Goal: Task Accomplishment & Management: Manage account settings

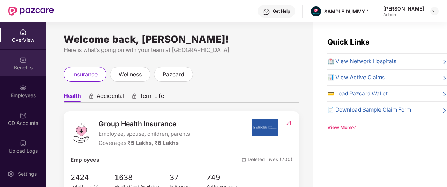
click at [15, 70] on div "Benefits" at bounding box center [23, 67] width 46 height 7
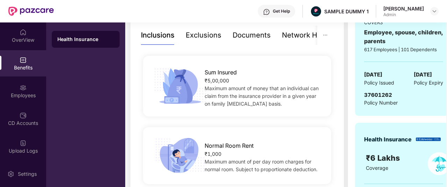
scroll to position [125, 0]
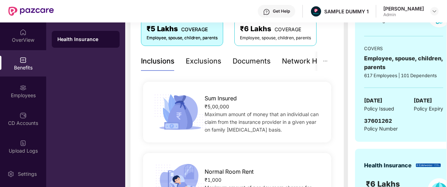
click at [201, 63] on div "Exclusions" at bounding box center [204, 61] width 36 height 11
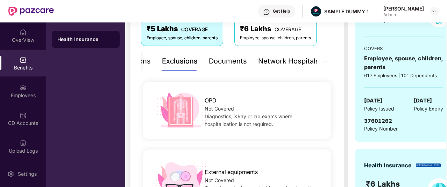
click at [291, 65] on div "Network Hospitals" at bounding box center [288, 61] width 61 height 11
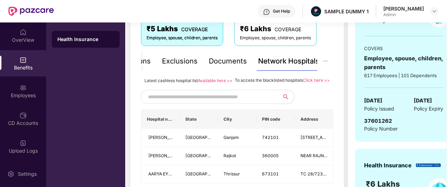
click at [225, 58] on div "Documents" at bounding box center [228, 61] width 38 height 11
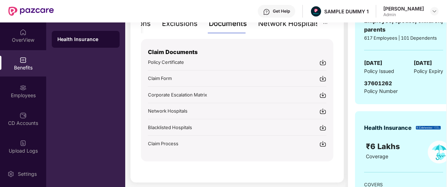
scroll to position [135, 0]
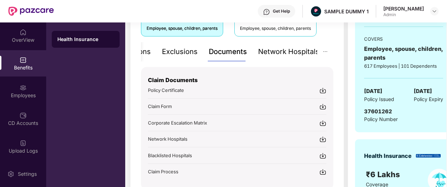
click at [286, 52] on div "Network Hospitals" at bounding box center [288, 51] width 61 height 11
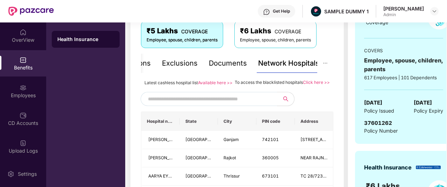
scroll to position [107, 0]
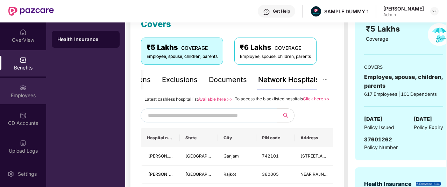
click at [29, 91] on div "Employees" at bounding box center [23, 91] width 46 height 26
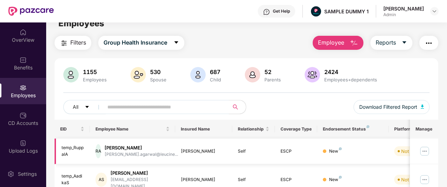
scroll to position [0, 0]
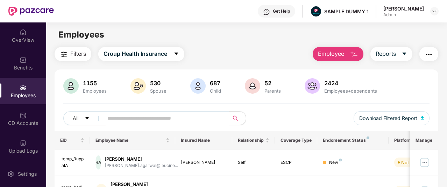
click at [338, 51] on span "Employee" at bounding box center [331, 53] width 26 height 9
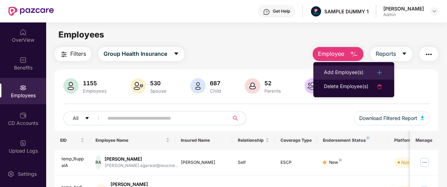
click at [339, 70] on div "Add Employee(s)" at bounding box center [344, 72] width 40 height 8
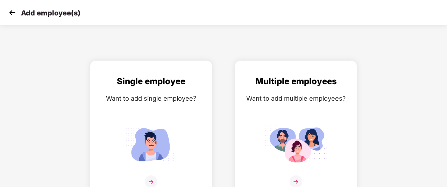
scroll to position [11, 0]
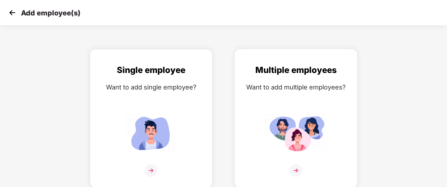
drag, startPoint x: 241, startPoint y: 136, endPoint x: 240, endPoint y: 132, distance: 4.1
click at [240, 132] on div "Multiple employees Want to add multiple employees?" at bounding box center [296, 118] width 122 height 138
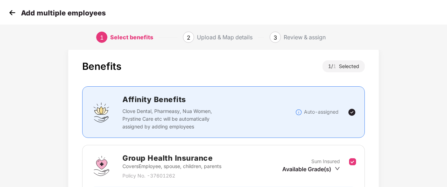
click at [7, 12] on img at bounding box center [12, 12] width 10 height 10
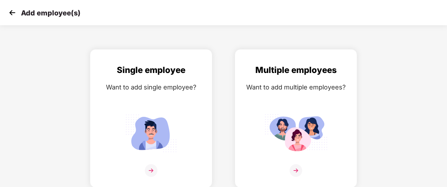
click at [7, 13] on img at bounding box center [12, 12] width 10 height 10
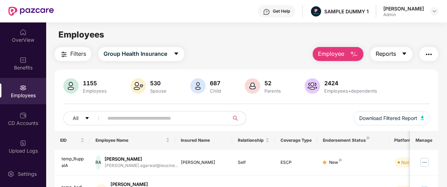
click at [385, 50] on span "Reports" at bounding box center [386, 53] width 20 height 9
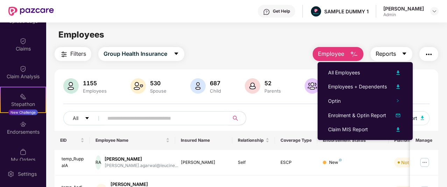
scroll to position [130, 0]
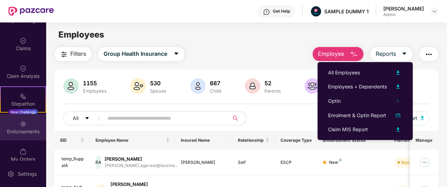
click at [24, 125] on img at bounding box center [23, 123] width 7 height 7
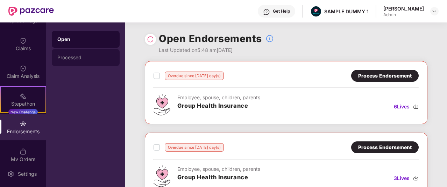
click at [99, 50] on div "Processed" at bounding box center [86, 57] width 68 height 17
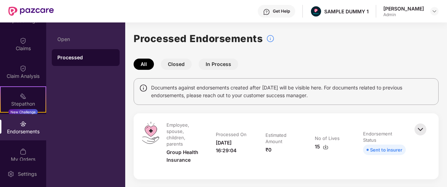
click at [212, 62] on button "In Process" at bounding box center [219, 63] width 40 height 11
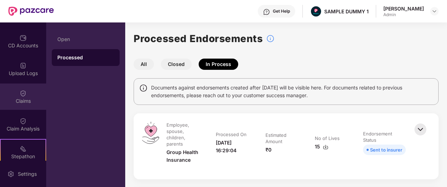
scroll to position [67, 0]
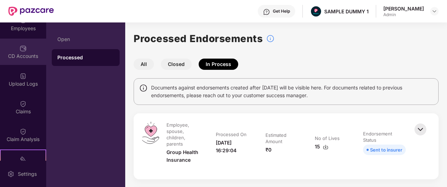
click at [22, 53] on div "CD Accounts" at bounding box center [23, 55] width 46 height 7
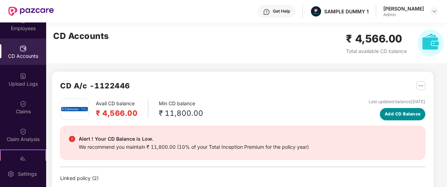
click at [416, 112] on span "Add CD Balance" at bounding box center [403, 114] width 36 height 7
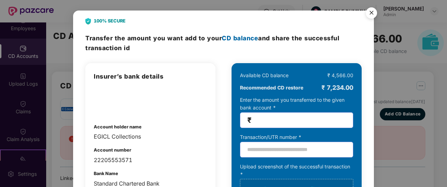
scroll to position [54, 0]
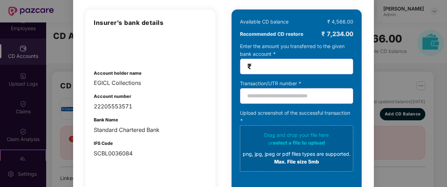
drag, startPoint x: 216, startPoint y: 83, endPoint x: 366, endPoint y: 27, distance: 160.3
click at [366, 27] on div "100% SECURE Transfer the amount you want add to your CD balance and share the s…" at bounding box center [223, 101] width 301 height 289
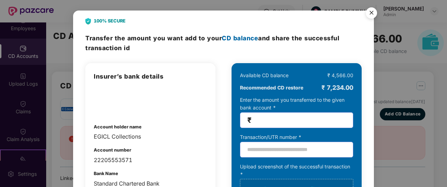
click at [373, 12] on img "Close" at bounding box center [372, 14] width 20 height 20
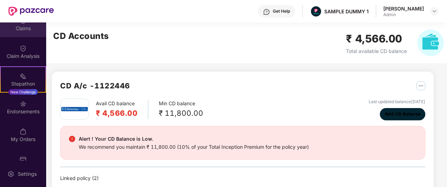
scroll to position [166, 0]
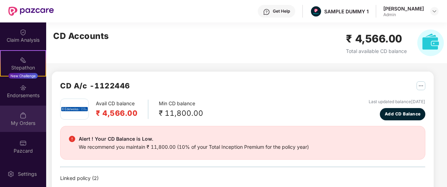
click at [26, 115] on div "My Orders" at bounding box center [23, 118] width 46 height 26
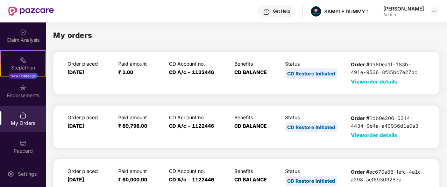
click at [370, 84] on span "View order details" at bounding box center [374, 81] width 47 height 7
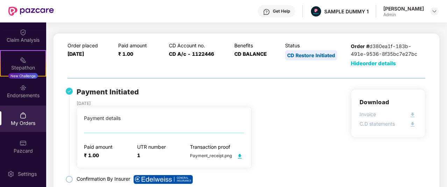
scroll to position [9, 0]
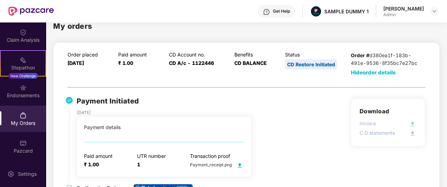
click at [372, 73] on span "Hide order details" at bounding box center [373, 72] width 45 height 7
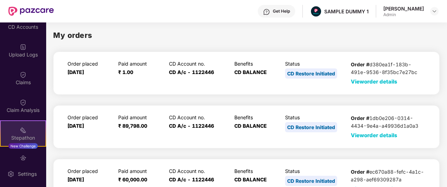
scroll to position [94, 0]
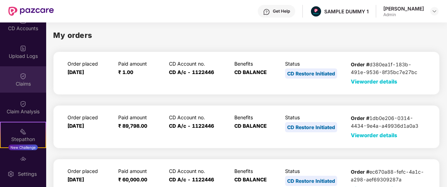
click at [27, 75] on div "Claims" at bounding box center [23, 79] width 46 height 26
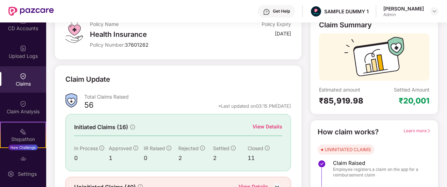
scroll to position [87, 0]
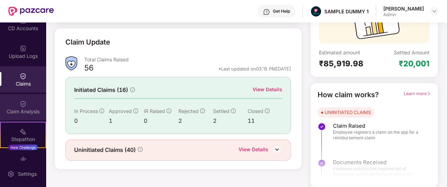
click at [26, 105] on div "Claim Analysis" at bounding box center [23, 107] width 46 height 26
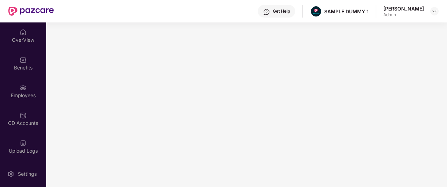
scroll to position [0, 0]
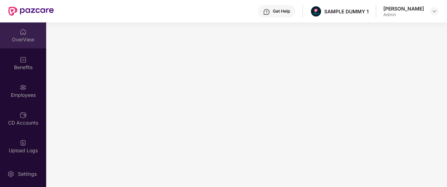
click at [22, 32] on img at bounding box center [23, 31] width 7 height 7
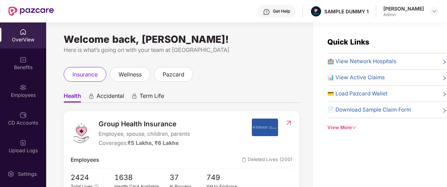
click at [286, 10] on div "Get Help" at bounding box center [281, 11] width 17 height 6
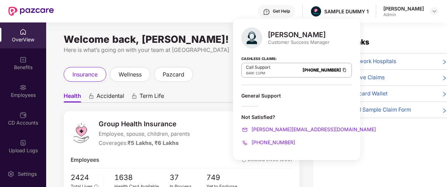
click at [245, 10] on div "Get Help SAMPLE DUMMY 1 [PERSON_NAME]" at bounding box center [246, 11] width 385 height 22
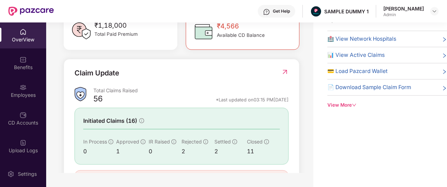
scroll to position [247, 0]
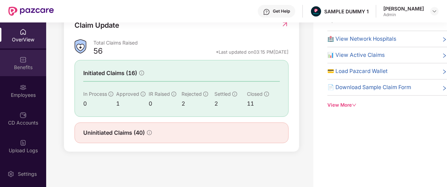
click at [20, 67] on div "Benefits" at bounding box center [23, 67] width 46 height 7
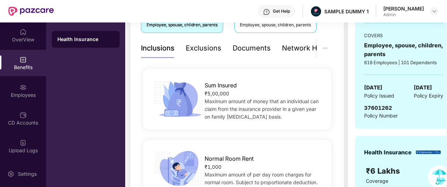
scroll to position [138, 0]
click at [254, 46] on div "Documents" at bounding box center [252, 48] width 38 height 11
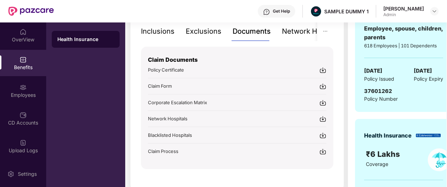
scroll to position [112, 0]
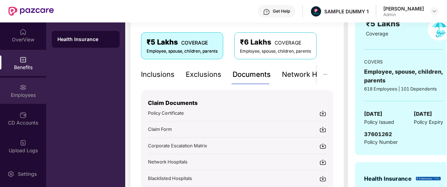
click at [26, 95] on div "Employees" at bounding box center [23, 94] width 46 height 7
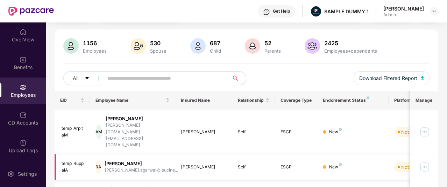
scroll to position [0, 0]
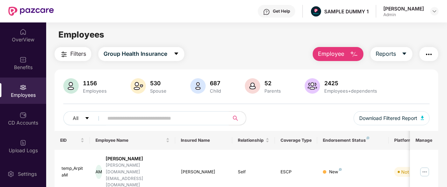
click at [355, 56] on img "button" at bounding box center [354, 54] width 8 height 8
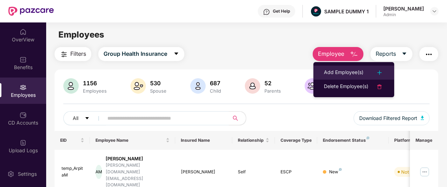
click at [355, 74] on div "Add Employee(s)" at bounding box center [344, 72] width 40 height 8
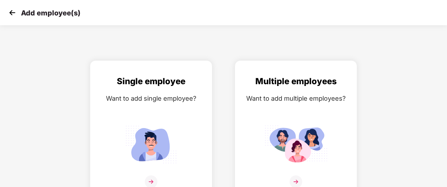
click at [15, 14] on img at bounding box center [12, 12] width 10 height 10
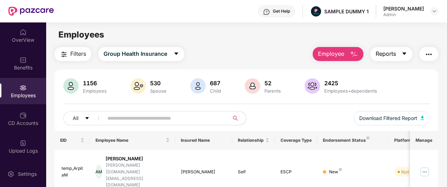
click at [394, 56] on span "Reports" at bounding box center [386, 53] width 20 height 9
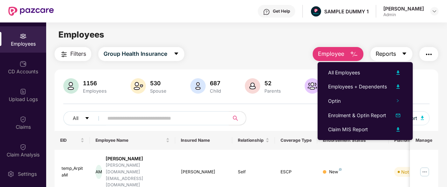
scroll to position [51, 0]
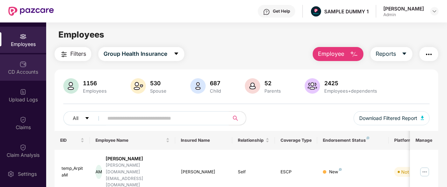
click at [25, 72] on div "CD Accounts" at bounding box center [23, 71] width 46 height 7
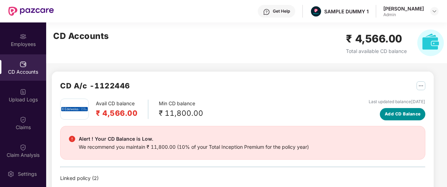
click at [390, 114] on span "Add CD Balance" at bounding box center [403, 114] width 36 height 7
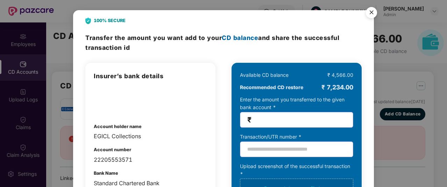
scroll to position [0, 0]
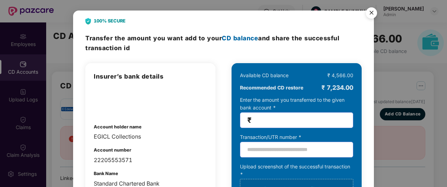
click at [370, 16] on img "Close" at bounding box center [372, 14] width 20 height 20
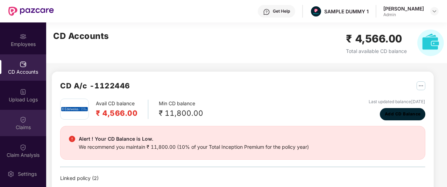
scroll to position [166, 0]
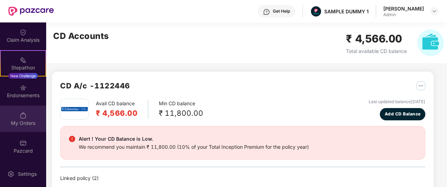
click at [26, 125] on div "My Orders" at bounding box center [23, 122] width 46 height 7
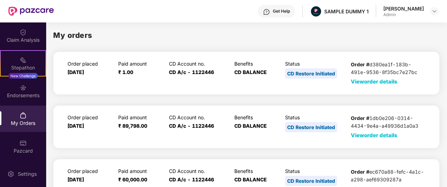
click at [368, 81] on span "View order details" at bounding box center [374, 81] width 47 height 7
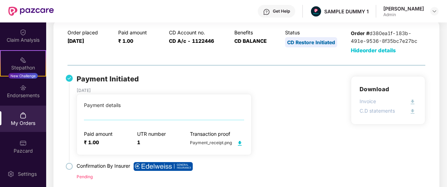
scroll to position [0, 0]
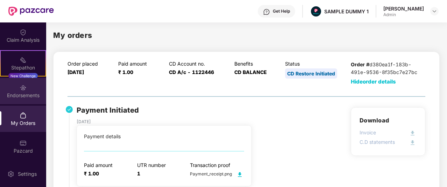
click at [27, 95] on div "Endorsements" at bounding box center [23, 95] width 46 height 7
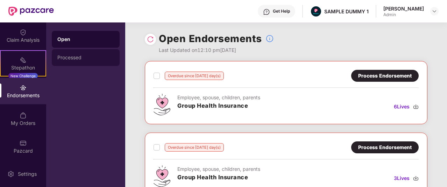
click at [92, 55] on div "Processed" at bounding box center [85, 58] width 57 height 6
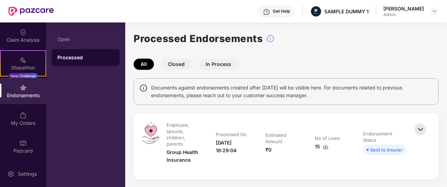
click at [184, 64] on button "Closed" at bounding box center [176, 63] width 31 height 11
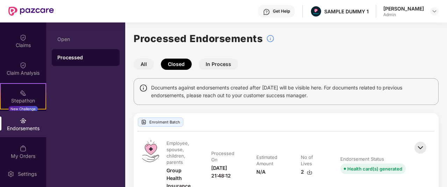
scroll to position [96, 0]
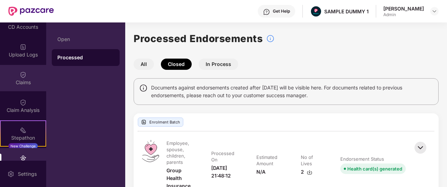
click at [21, 73] on img at bounding box center [23, 74] width 7 height 7
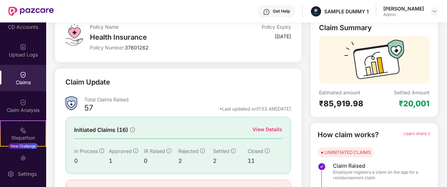
scroll to position [87, 0]
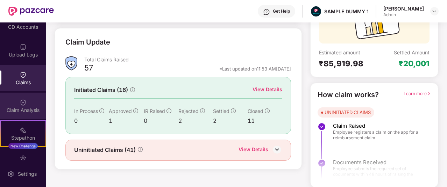
click at [20, 103] on img at bounding box center [23, 102] width 7 height 7
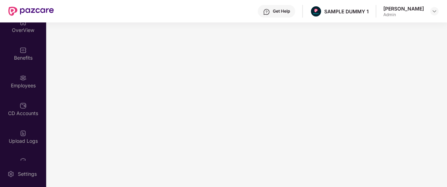
scroll to position [0, 0]
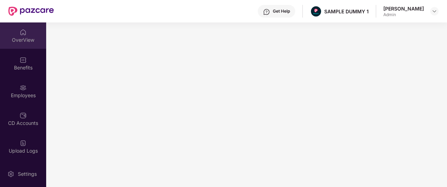
click at [21, 40] on div "OverView" at bounding box center [23, 39] width 46 height 7
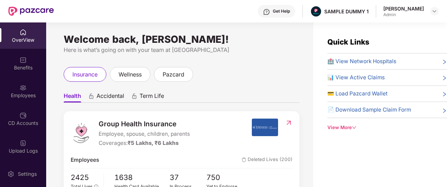
click at [287, 8] on div "Get Help" at bounding box center [281, 11] width 17 height 6
click at [216, 13] on div "Get Help SAMPLE DUMMY 1 [PERSON_NAME]" at bounding box center [246, 11] width 385 height 22
